Goal: Contribute content: Add original content to the website for others to see

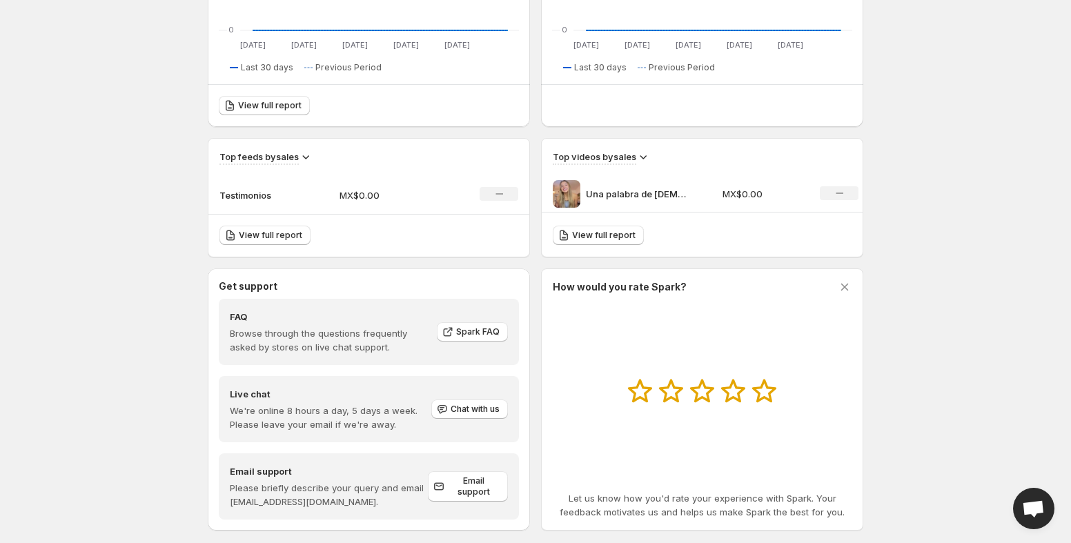
scroll to position [370, 0]
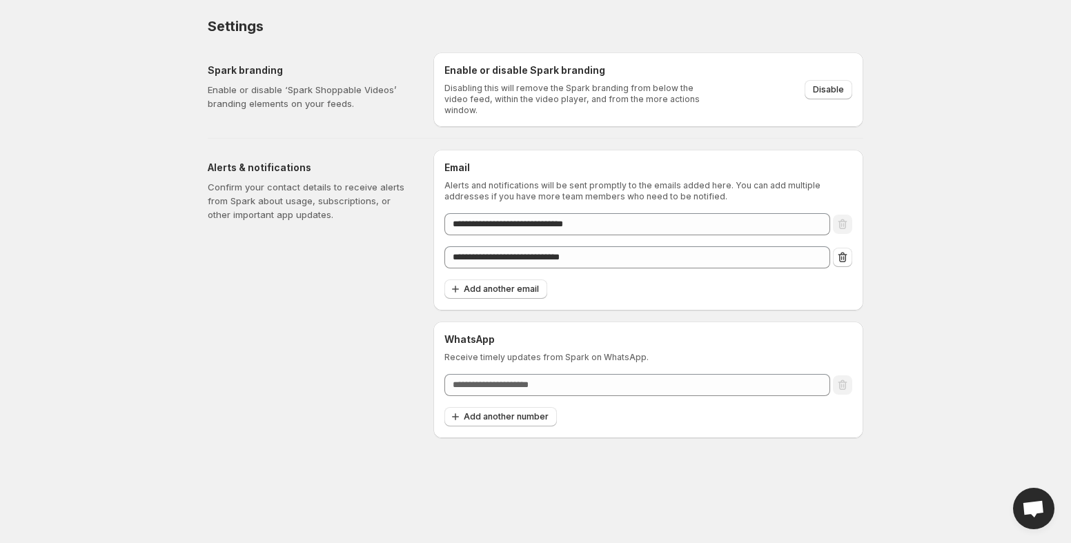
drag, startPoint x: 708, startPoint y: 101, endPoint x: 533, endPoint y: 65, distance: 179.0
click at [661, 88] on p "Disabling this will remove the Spark branding from below the video feed, within…" at bounding box center [576, 99] width 264 height 33
click at [529, 65] on h6 "Enable or disable Spark branding" at bounding box center [576, 70] width 264 height 14
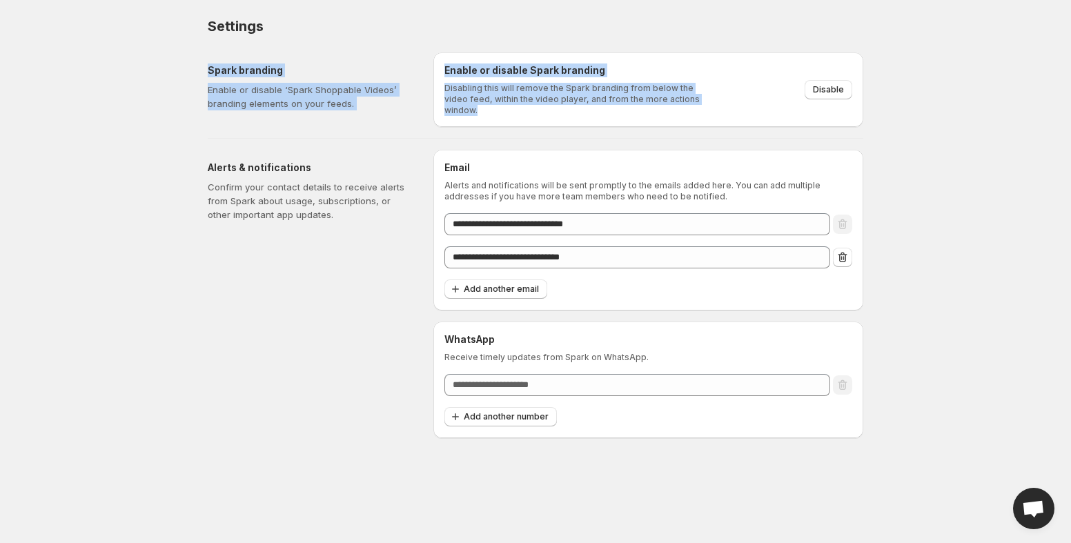
drag, startPoint x: 708, startPoint y: 101, endPoint x: 421, endPoint y: 54, distance: 290.9
click at [421, 54] on div "Spark branding Enable or disable ‘Spark Shoppable Videos’ branding elements on …" at bounding box center [530, 84] width 666 height 86
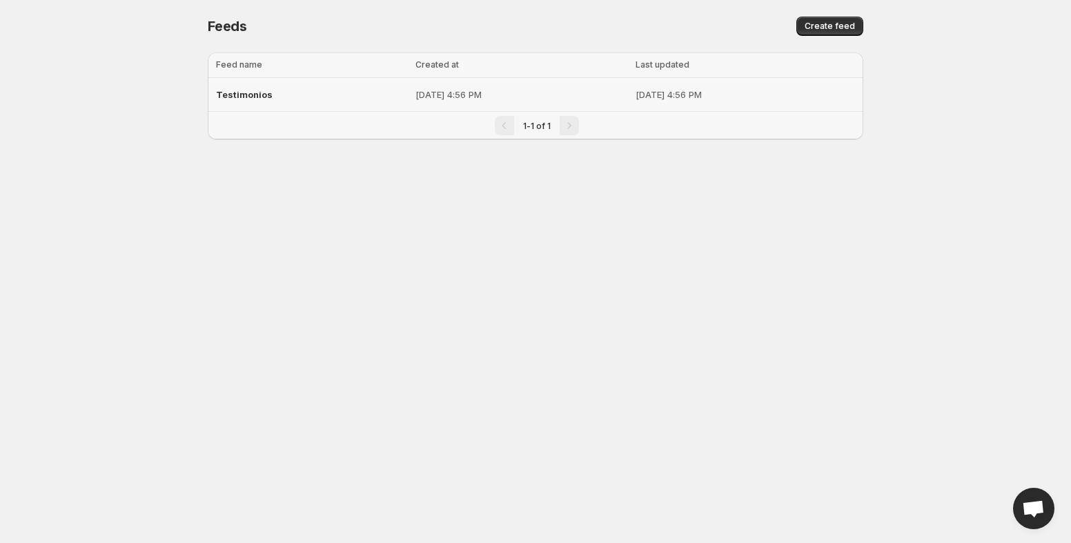
click at [709, 87] on td "[DATE] 4:56 PM" at bounding box center [747, 95] width 232 height 34
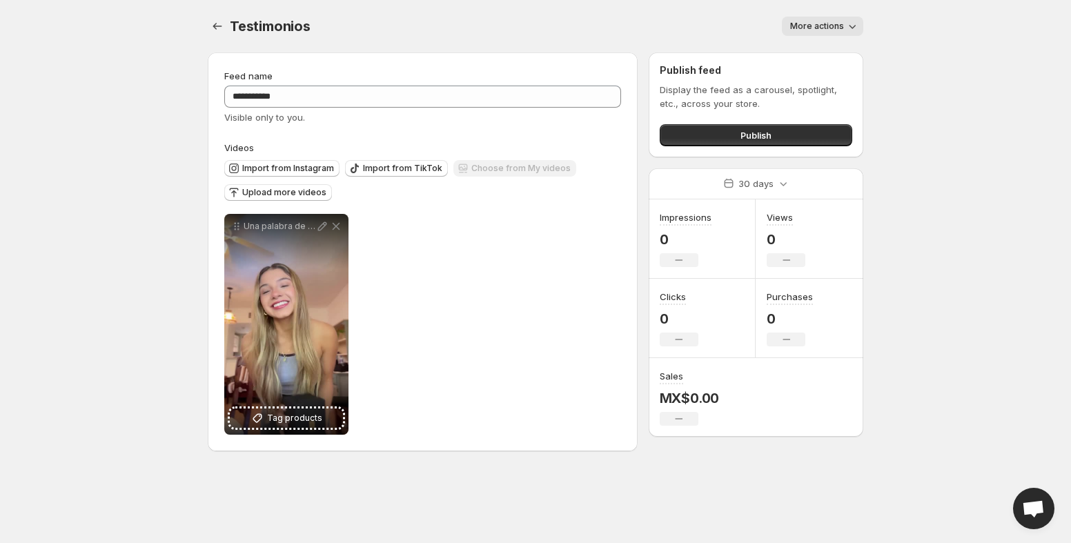
click at [827, 32] on button "More actions" at bounding box center [822, 26] width 81 height 19
click at [655, 17] on div "More actions" at bounding box center [595, 26] width 536 height 19
click at [263, 196] on span "Upload more videos" at bounding box center [284, 192] width 84 height 11
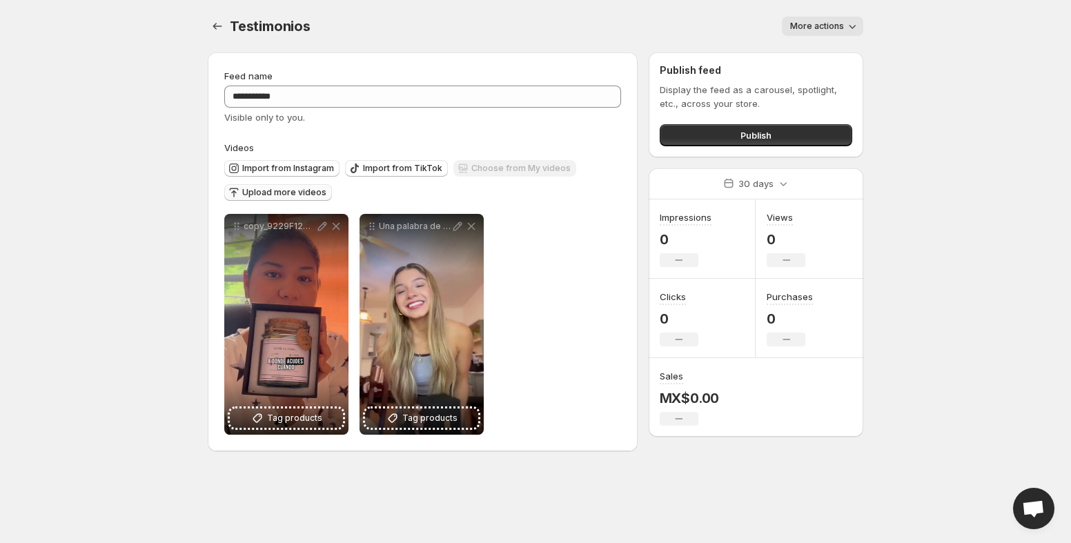
click at [301, 187] on button "Upload more videos" at bounding box center [278, 192] width 108 height 17
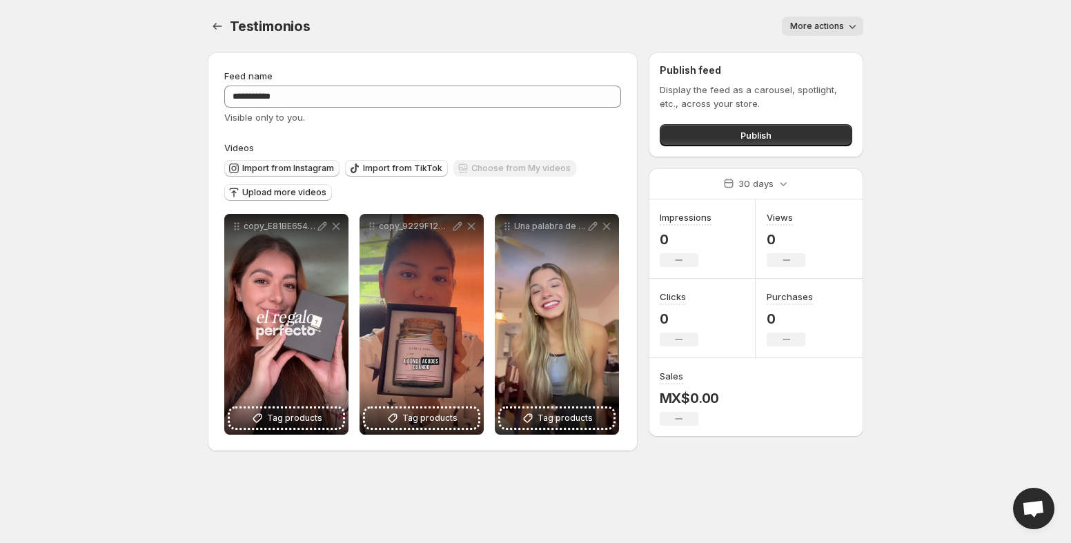
click at [248, 164] on span "Import from Instagram" at bounding box center [288, 168] width 92 height 11
click at [304, 189] on span "Upload more videos" at bounding box center [284, 192] width 84 height 11
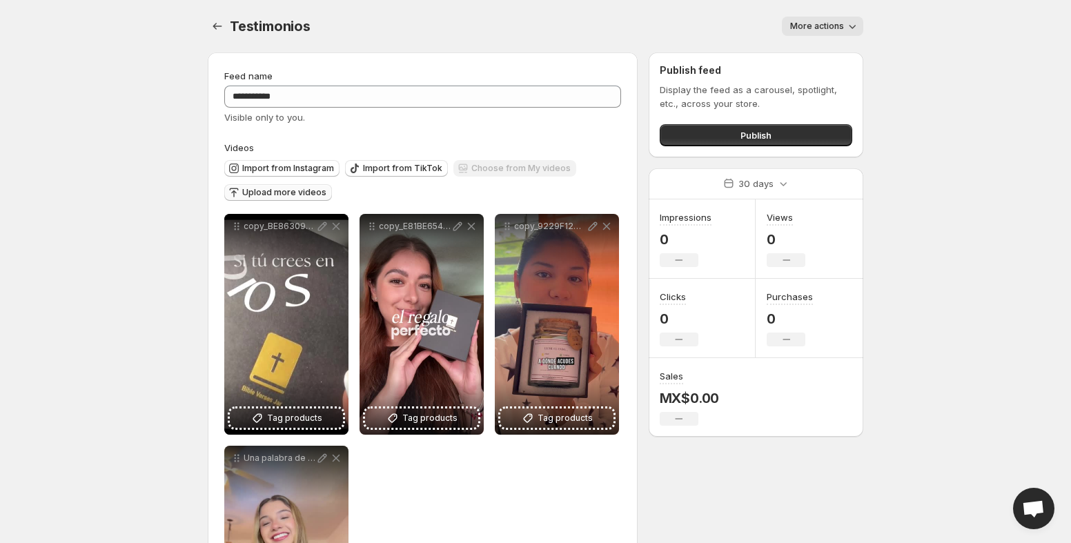
click at [319, 197] on span "Upload more videos" at bounding box center [284, 192] width 84 height 11
